Goal: Communication & Community: Answer question/provide support

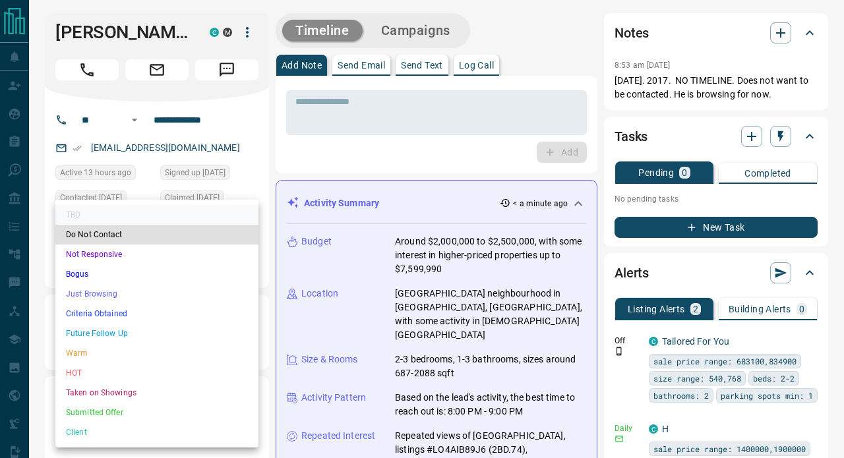
click at [228, 235] on li "Do Not Contact" at bounding box center [156, 235] width 203 height 20
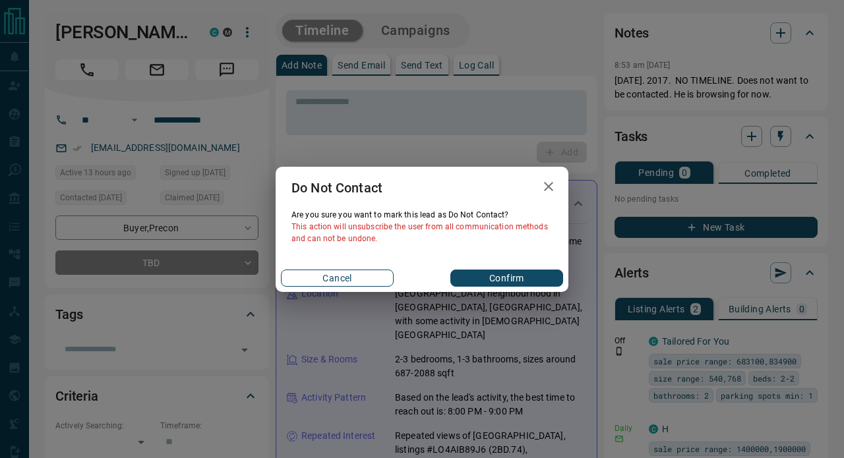
click at [333, 277] on button "Cancel" at bounding box center [337, 278] width 113 height 17
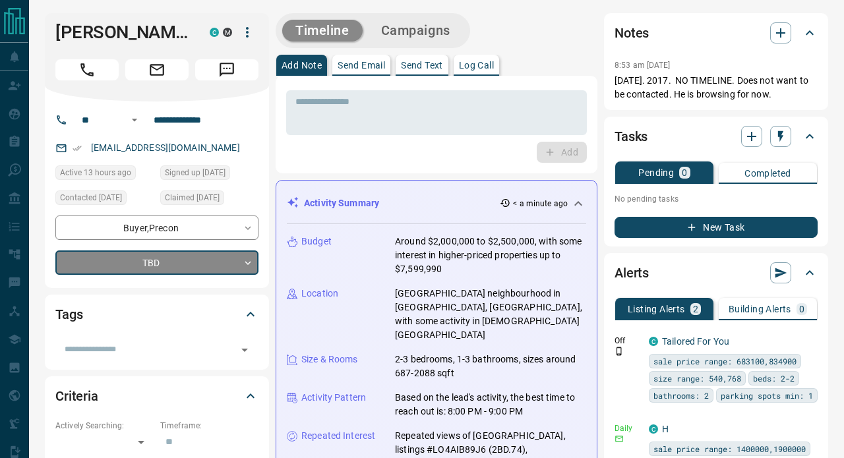
click at [362, 65] on p "Send Email" at bounding box center [360, 65] width 47 height 9
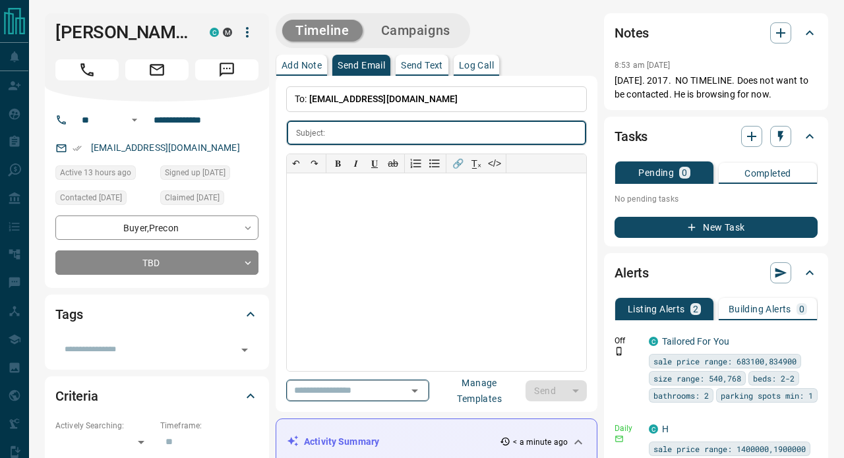
click at [353, 393] on input "text" at bounding box center [339, 390] width 100 height 16
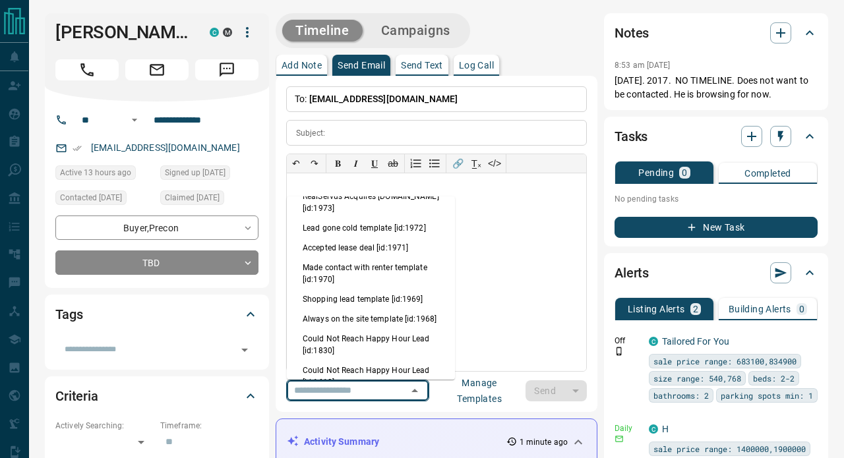
scroll to position [355, 0]
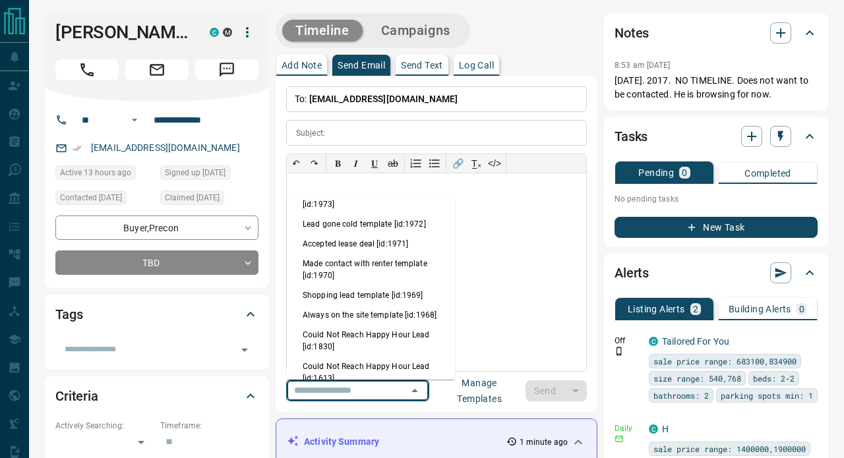
click at [391, 220] on li "Lead gone cold template [id:1972]" at bounding box center [371, 224] width 168 height 20
type input "**********"
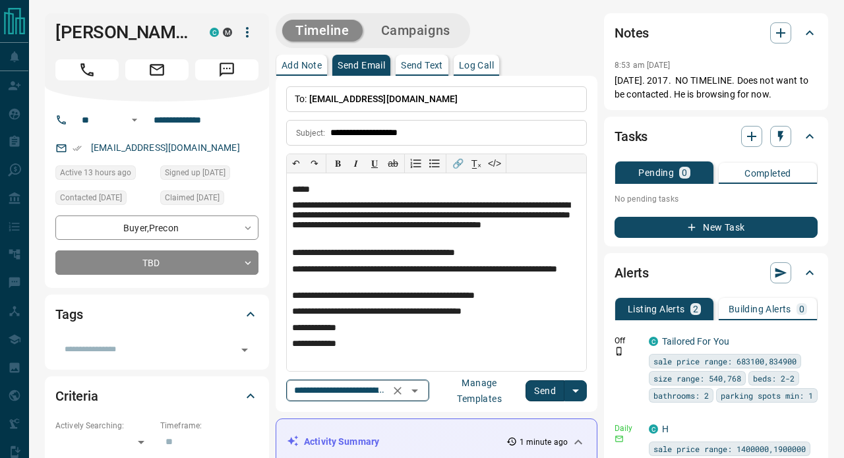
click at [422, 388] on icon "Open" at bounding box center [415, 391] width 16 height 16
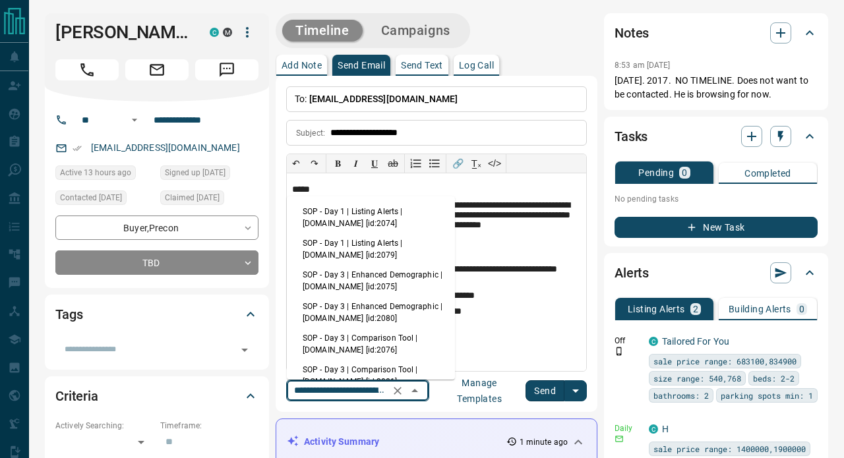
scroll to position [210, 0]
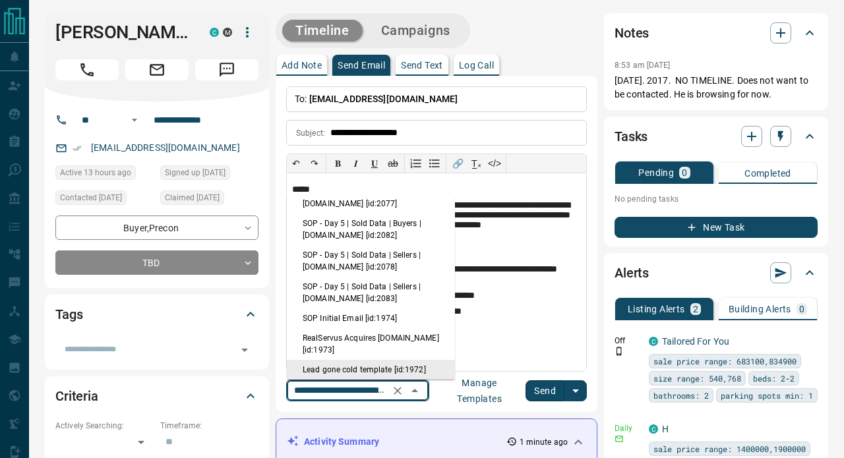
click at [401, 389] on icon "Clear" at bounding box center [397, 391] width 8 height 8
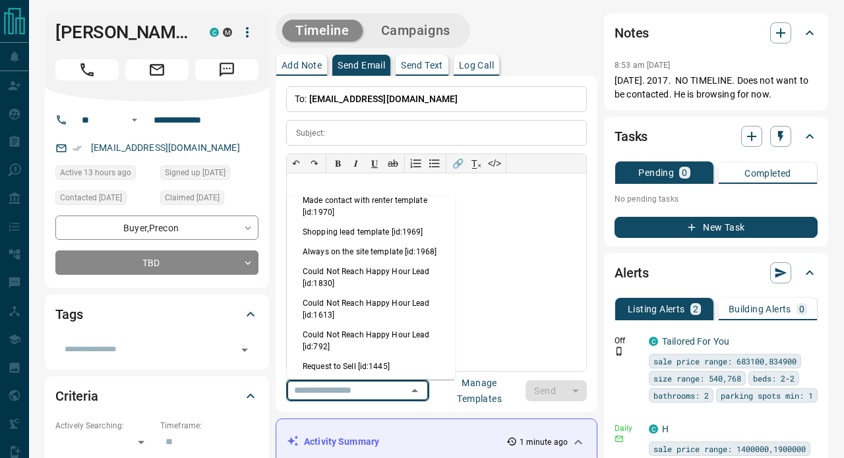
scroll to position [426, 0]
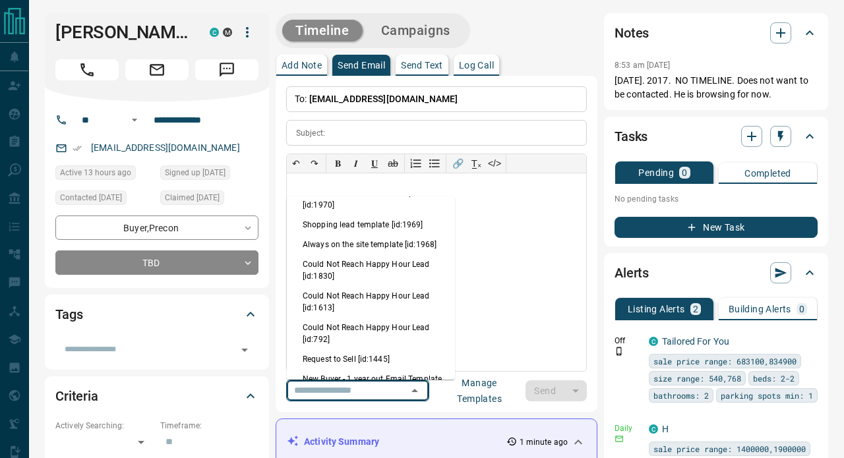
click at [397, 246] on li "Always on the site template [id:1968]" at bounding box center [371, 245] width 168 height 20
type input "**********"
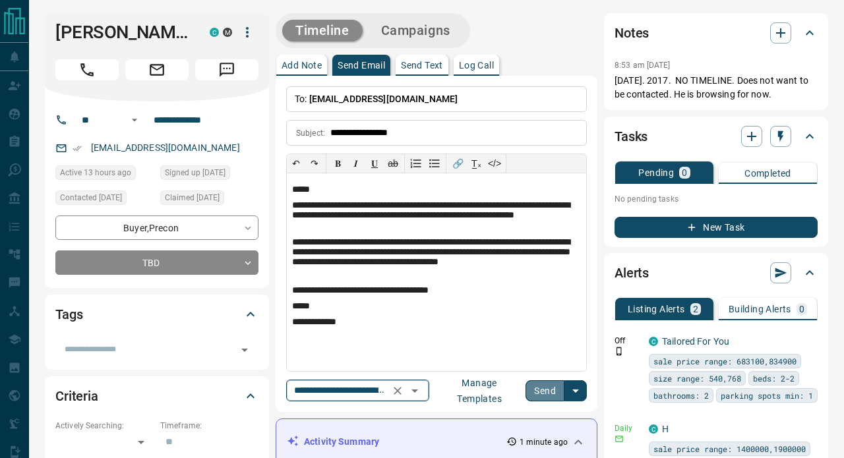
click at [554, 391] on button "Send" at bounding box center [544, 390] width 39 height 21
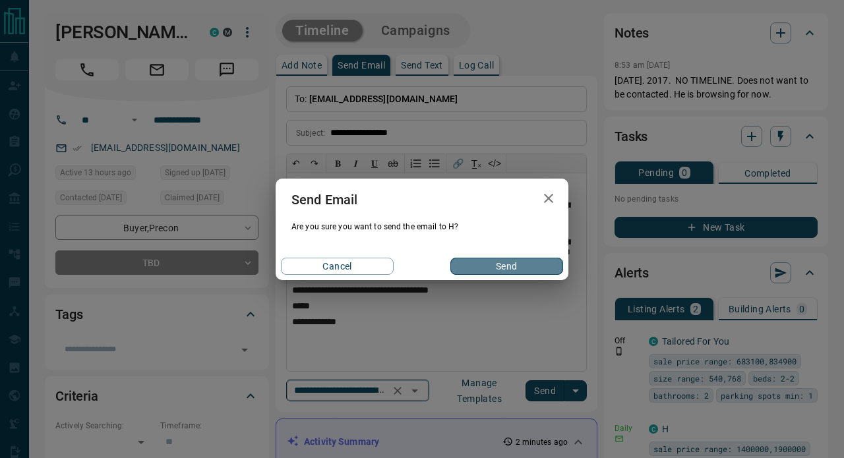
click at [520, 266] on button "Send" at bounding box center [506, 266] width 113 height 17
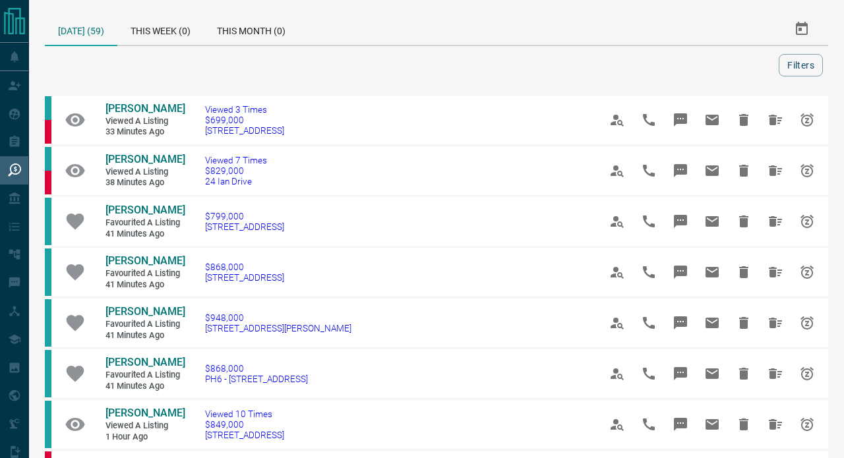
scroll to position [712, 0]
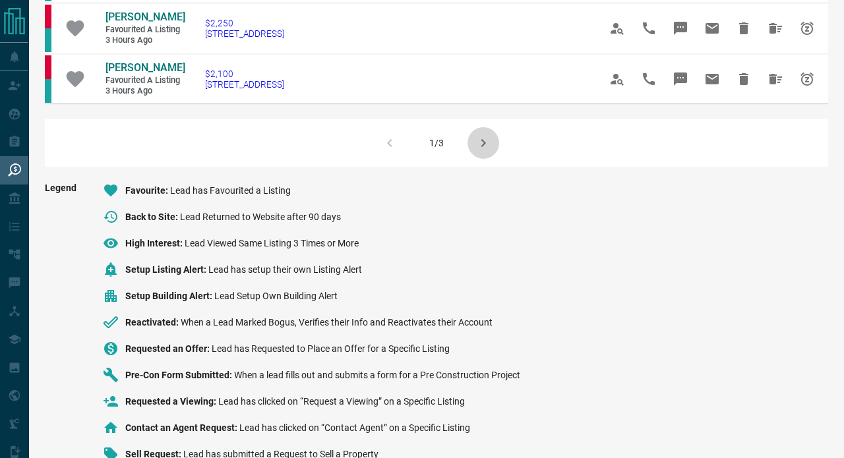
click at [487, 135] on icon "button" at bounding box center [483, 143] width 16 height 16
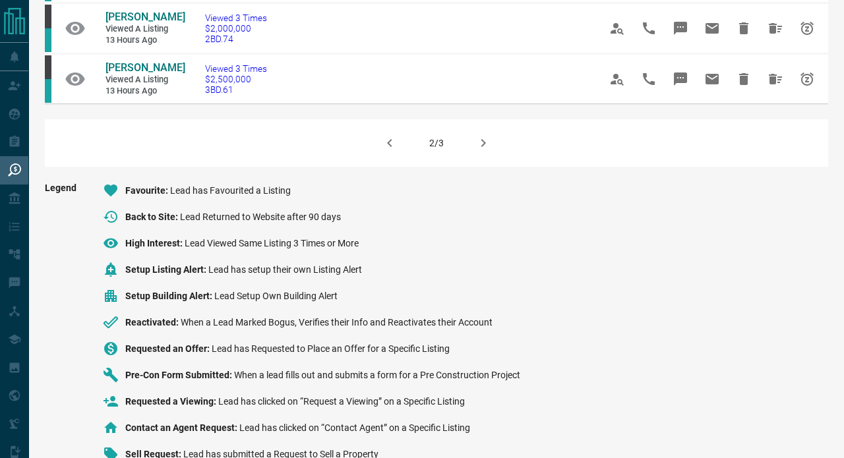
scroll to position [1019, 0]
click at [483, 140] on icon "button" at bounding box center [483, 144] width 5 height 8
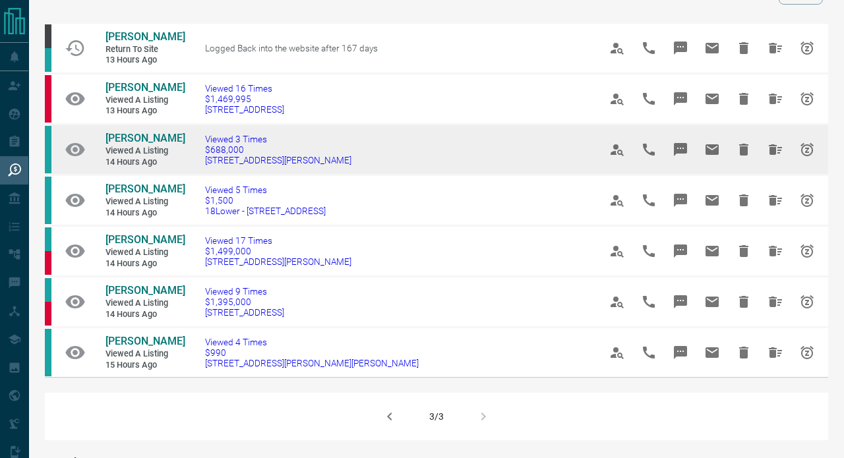
scroll to position [76, 0]
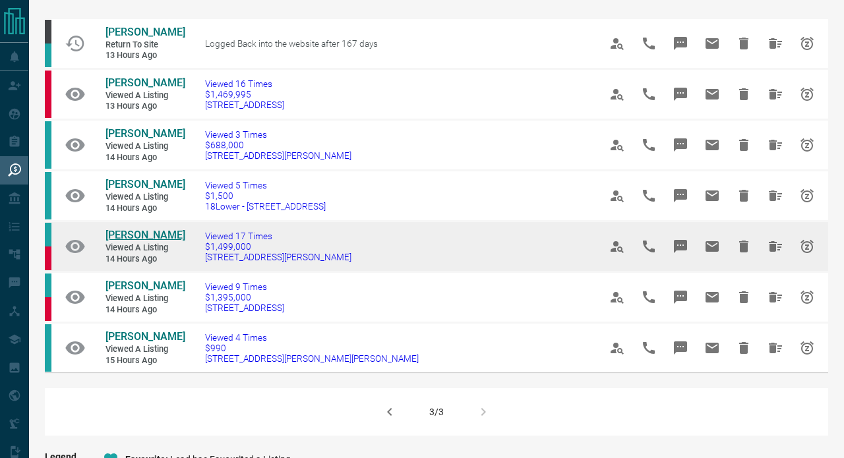
click at [148, 229] on span "Layanah Nsouli" at bounding box center [145, 235] width 80 height 13
